Goal: Task Accomplishment & Management: Use online tool/utility

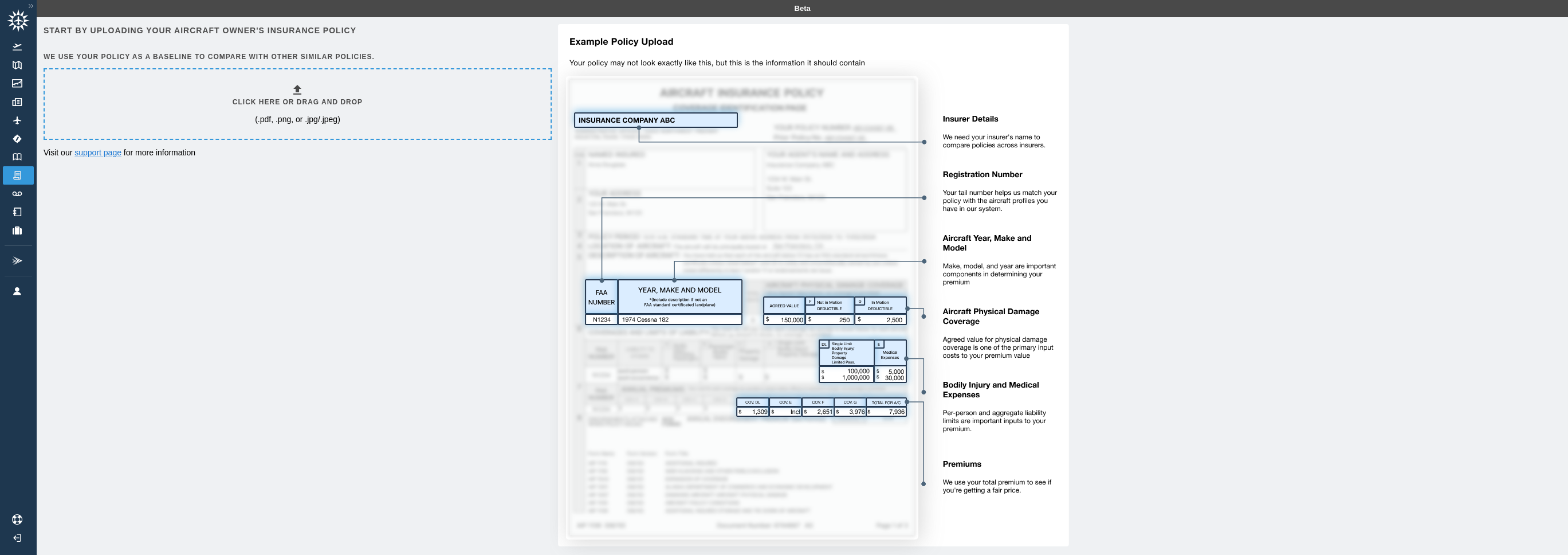
click at [382, 284] on div "Start by uploading your aircraft owner's insurance policy We use your policy as…" at bounding box center [803, 293] width 1518 height 538
drag, startPoint x: 1088, startPoint y: 180, endPoint x: 1045, endPoint y: 173, distance: 43.6
click at [1086, 180] on div at bounding box center [1056, 293] width 1012 height 538
click at [295, 93] on icon at bounding box center [298, 90] width 8 height 10
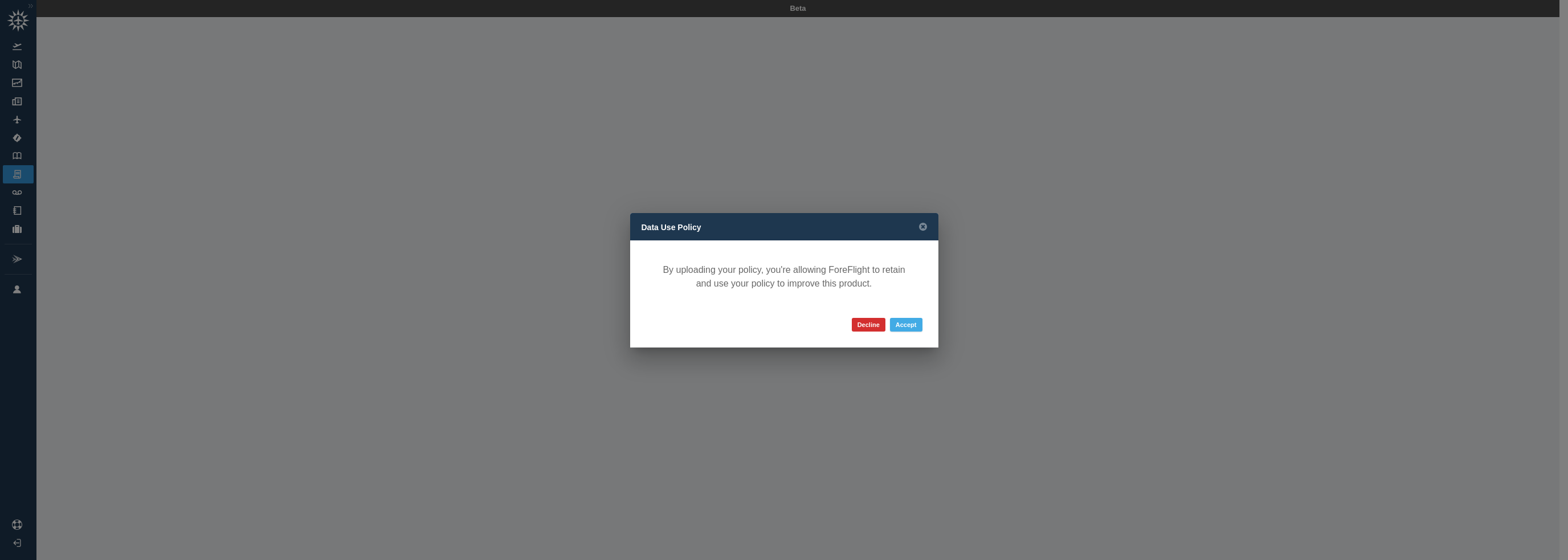
click at [914, 321] on button "Accept" at bounding box center [907, 325] width 33 height 14
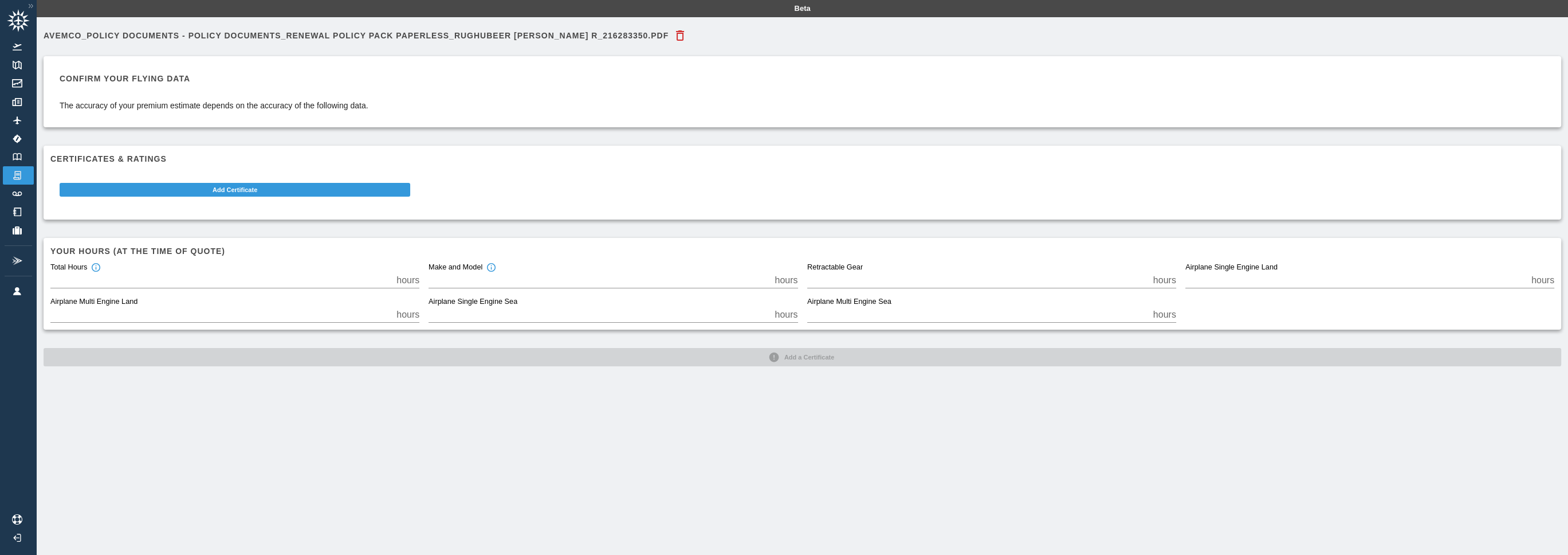
click at [74, 275] on input "*" at bounding box center [221, 280] width 341 height 16
click at [602, 467] on div "Avemco_Policy Documents - Policy Documents_Renewal Policy Pack Paperless_RUGHUB…" at bounding box center [802, 294] width 1532 height 555
click at [751, 462] on div "Avemco_Policy Documents - Policy Documents_Renewal Policy Pack Paperless_RUGHUB…" at bounding box center [802, 294] width 1532 height 555
click at [17, 151] on link "Logbook" at bounding box center [17, 157] width 31 height 18
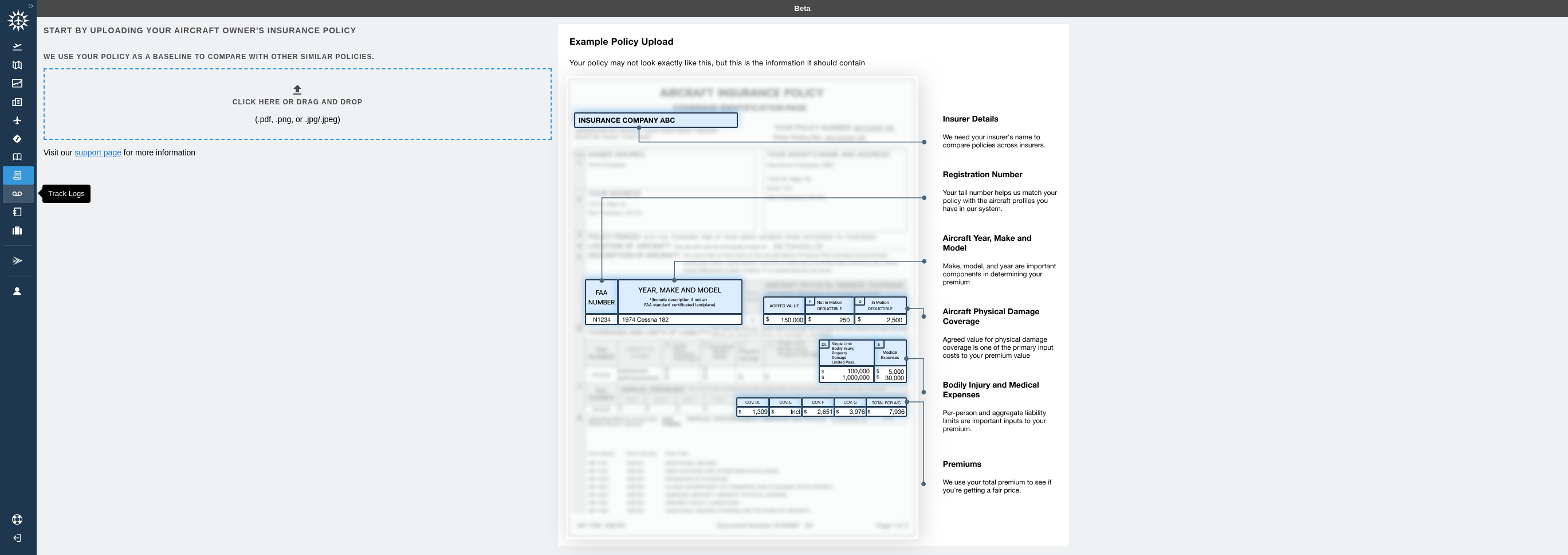
click at [13, 195] on img at bounding box center [17, 194] width 12 height 5
